Goal: Task Accomplishment & Management: Manage account settings

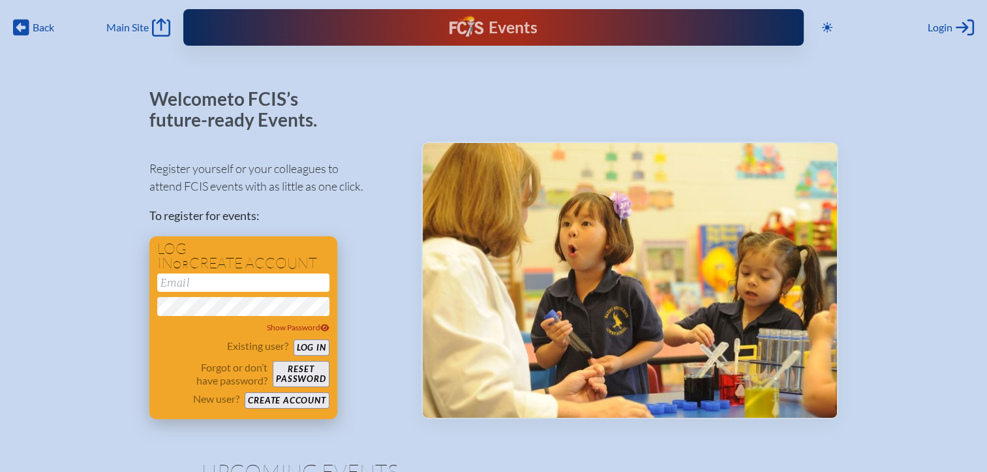
type input "[EMAIL_ADDRESS][DOMAIN_NAME]"
click at [322, 352] on button "Log in" at bounding box center [312, 347] width 36 height 16
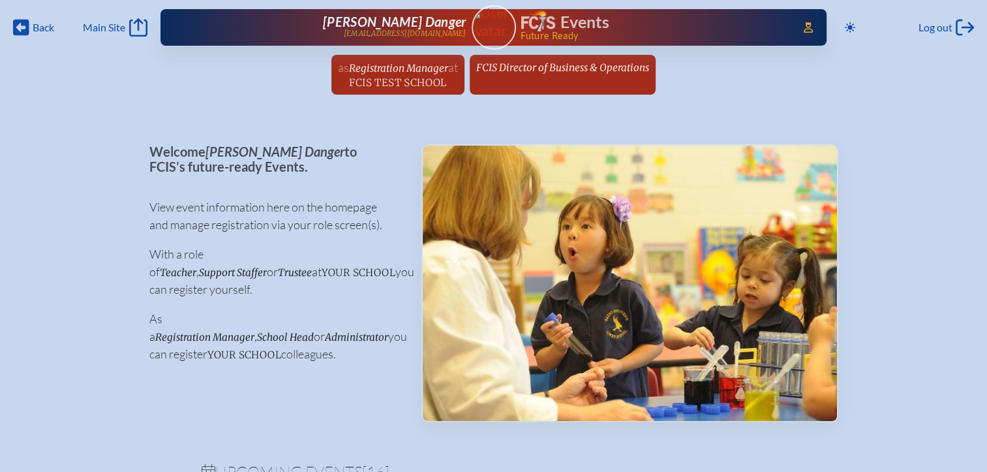
click at [597, 70] on span "FCIS Director of Business & Operations" at bounding box center [562, 67] width 173 height 12
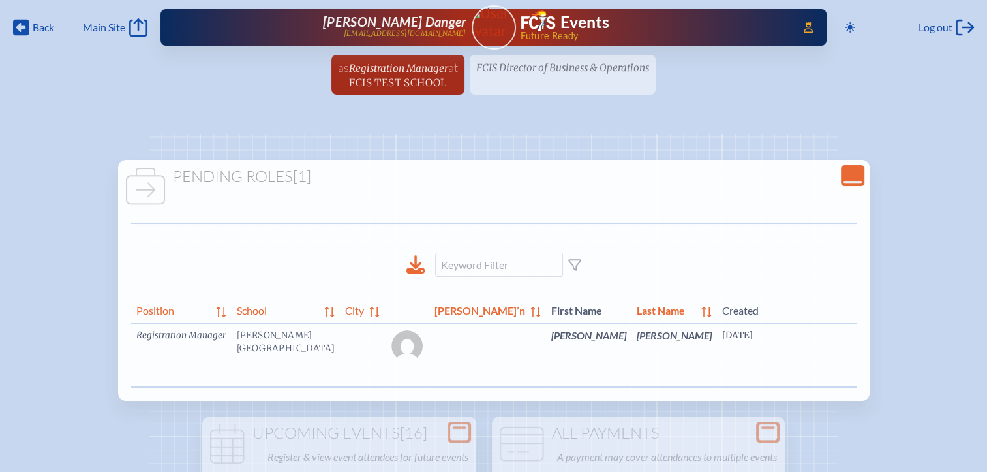
scroll to position [0, 31]
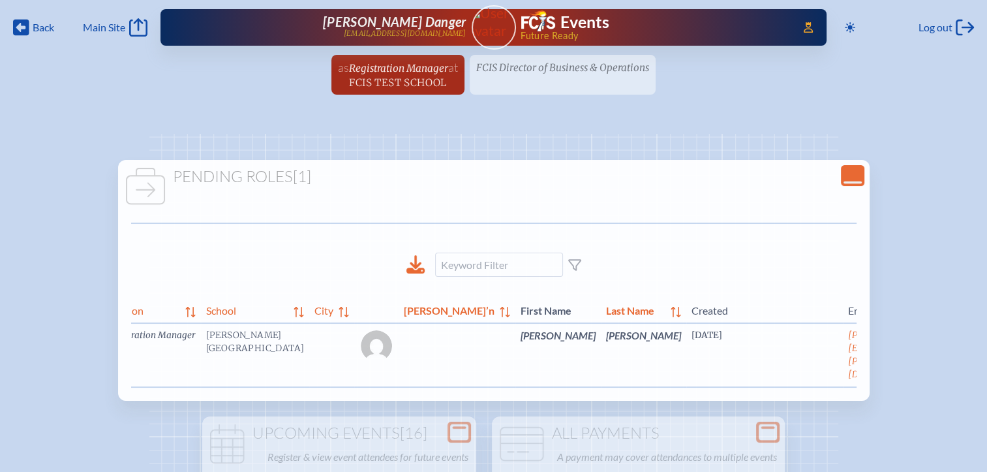
click at [934, 361] on link "edit Person’s Details" at bounding box center [956, 354] width 44 height 41
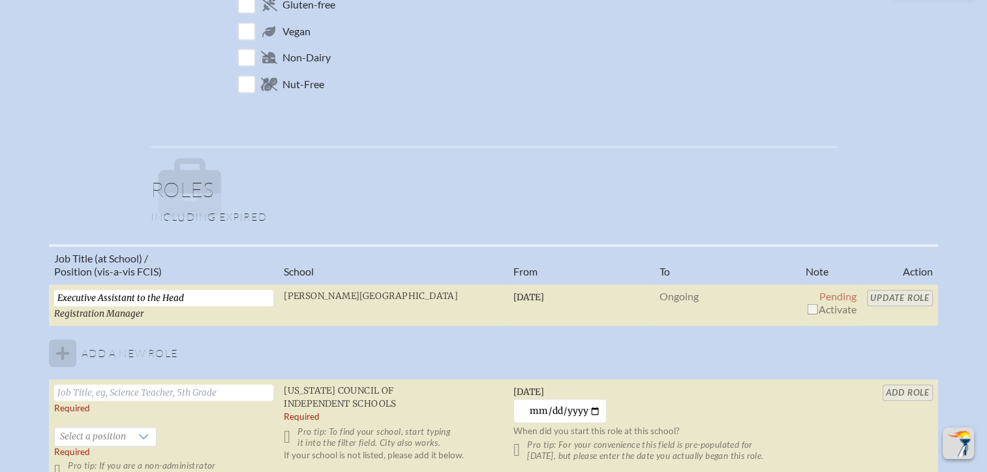
scroll to position [848, 0]
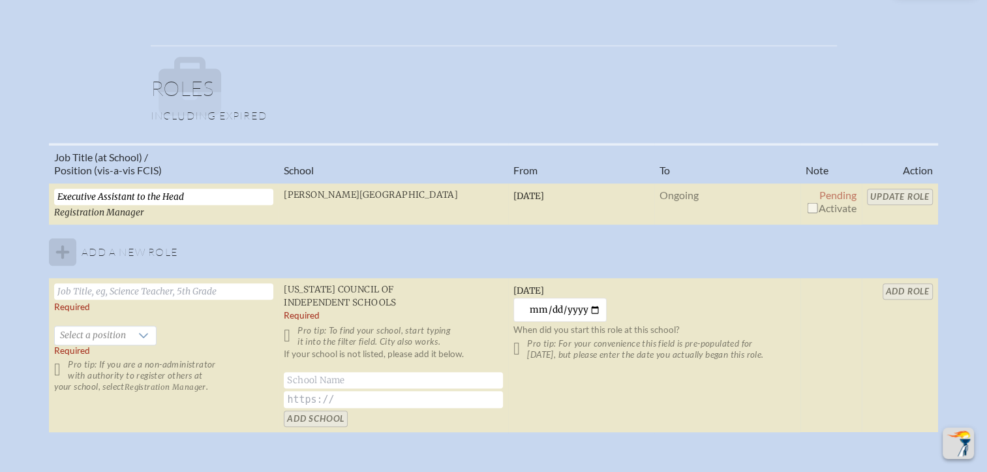
click at [810, 207] on input "checkbox" at bounding box center [812, 207] width 10 height 10
checkbox input "true"
click at [895, 199] on input "Update Role" at bounding box center [900, 197] width 66 height 16
